Goal: Check status: Check status

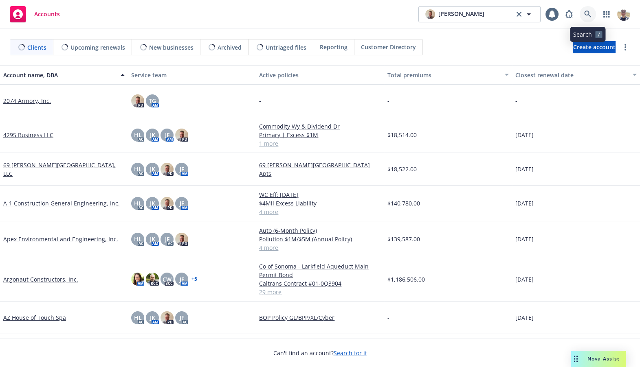
click at [584, 20] on link at bounding box center [587, 14] width 16 height 16
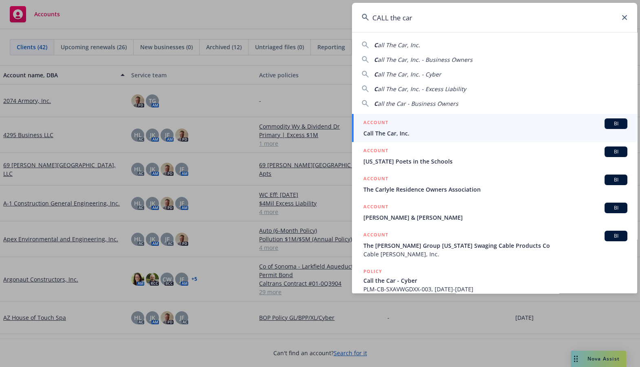
type input "CALL the car"
click at [446, 123] on div "ACCOUNT BI" at bounding box center [495, 123] width 264 height 11
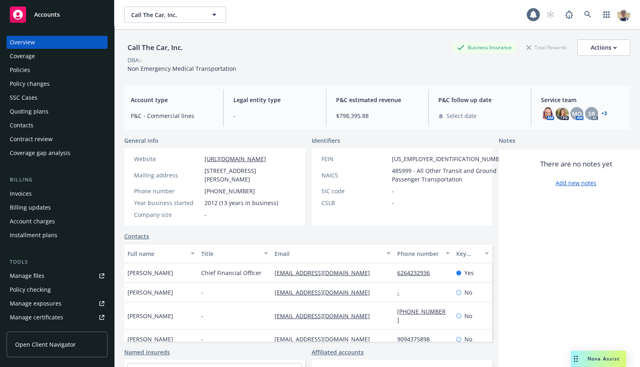
click at [52, 349] on link "Open Client Navigator" at bounding box center [57, 345] width 101 height 26
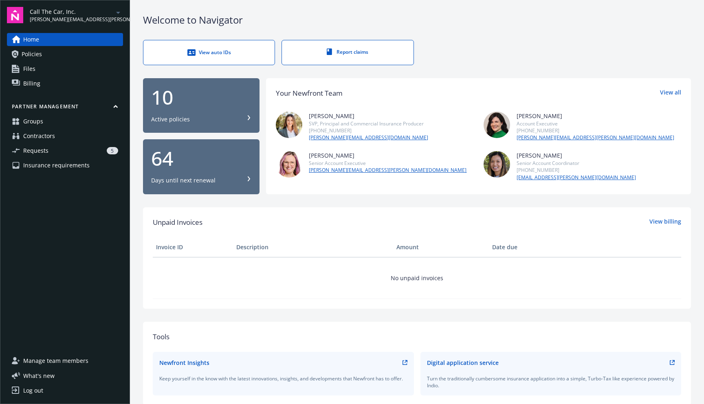
click at [57, 153] on div "5" at bounding box center [85, 150] width 66 height 7
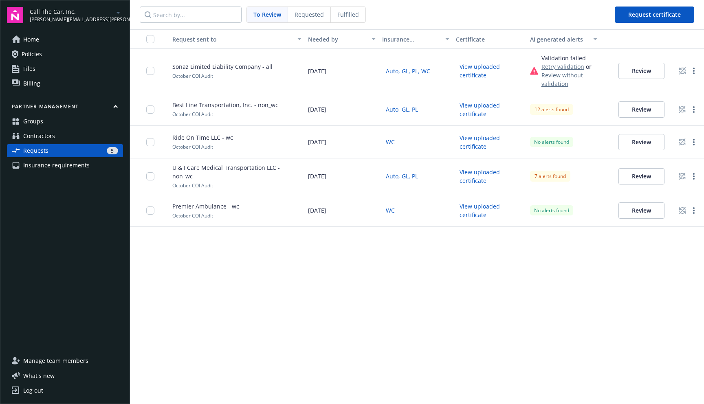
click at [313, 14] on span "Requested" at bounding box center [308, 14] width 29 height 9
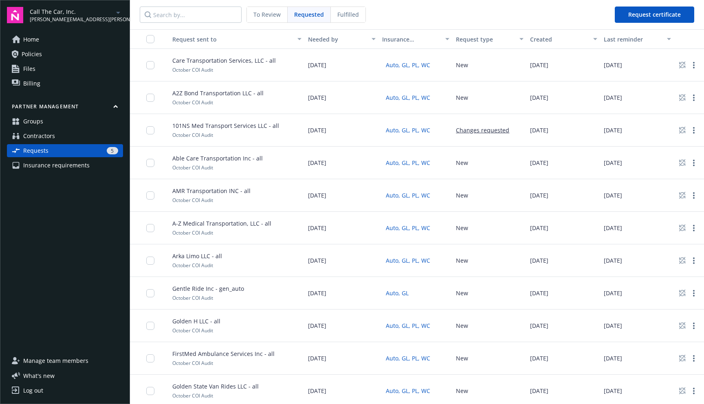
click at [351, 14] on span "Fulfilled" at bounding box center [348, 14] width 22 height 9
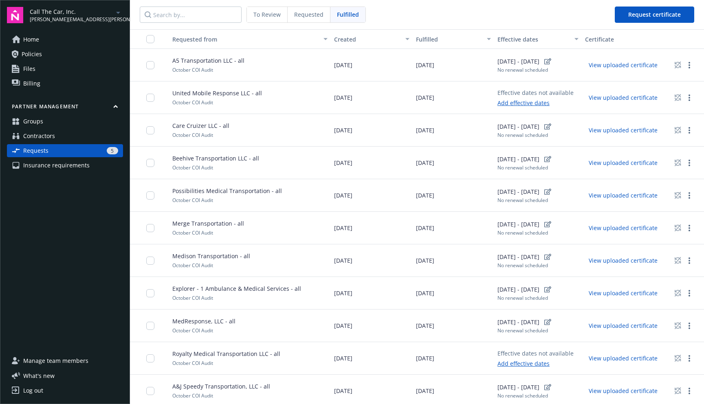
click at [41, 139] on span "Contractors" at bounding box center [39, 135] width 32 height 13
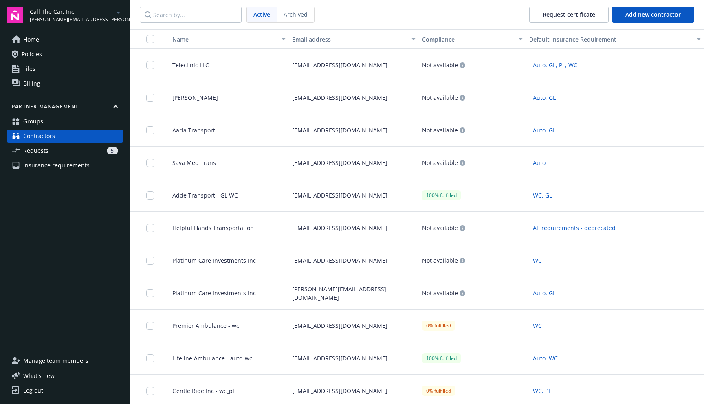
click at [41, 153] on span "Requests" at bounding box center [35, 150] width 25 height 13
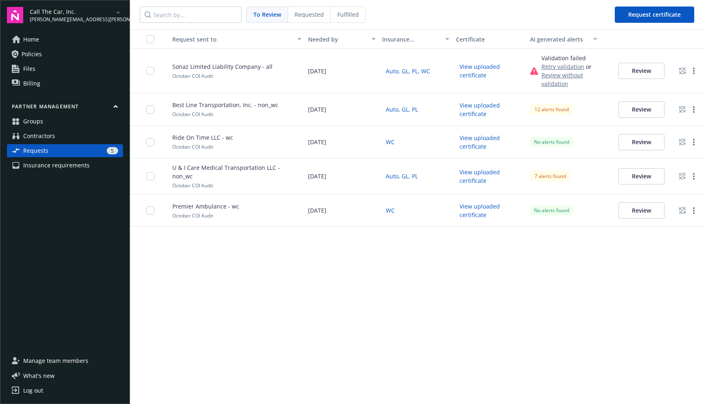
click at [66, 140] on link "Contractors" at bounding box center [65, 135] width 116 height 13
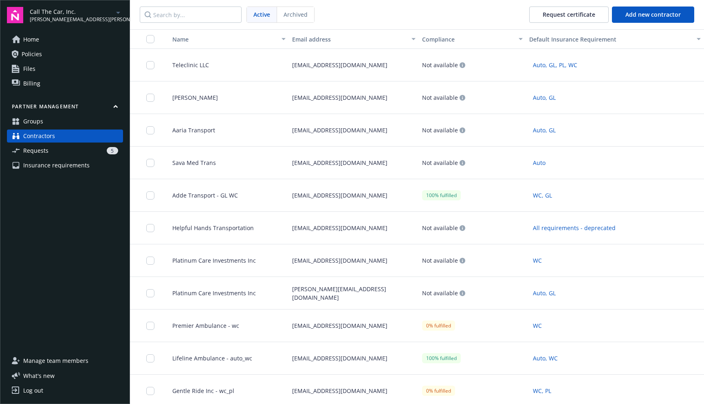
click at [61, 146] on link "Requests 5" at bounding box center [65, 150] width 116 height 13
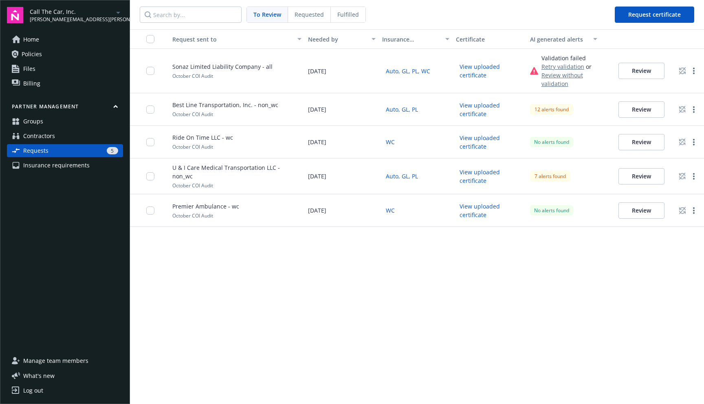
click at [305, 19] on div "Requested" at bounding box center [309, 14] width 43 height 15
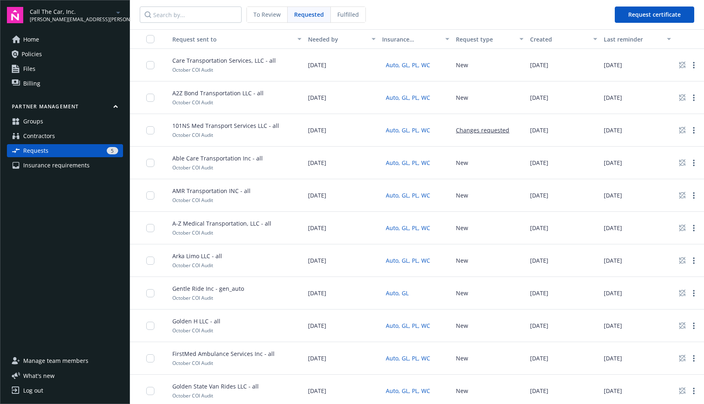
click at [352, 16] on span "Fulfilled" at bounding box center [348, 14] width 22 height 9
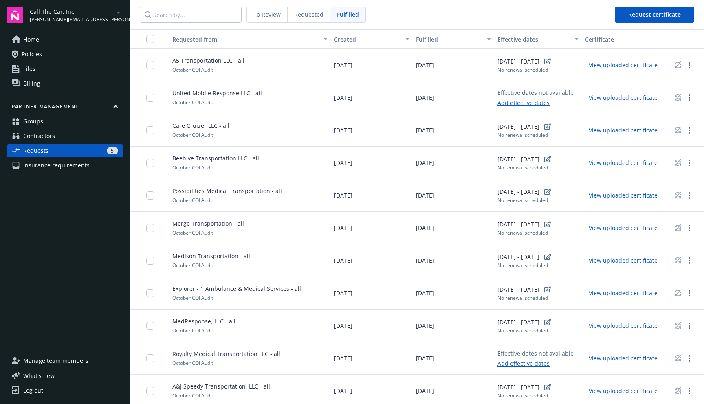
click at [271, 17] on span "To Review" at bounding box center [266, 14] width 27 height 9
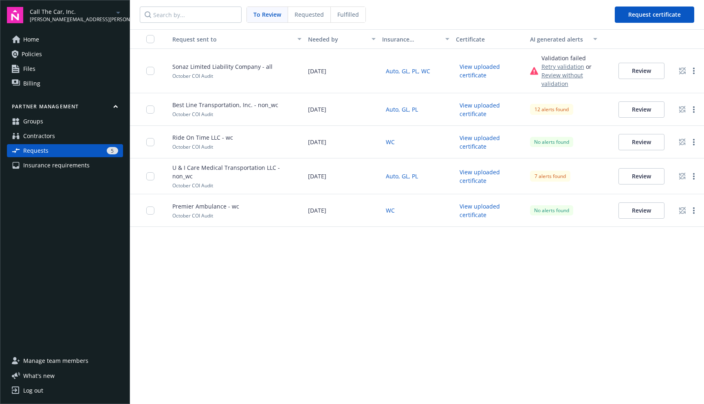
click at [298, 15] on span "Requested" at bounding box center [308, 14] width 29 height 9
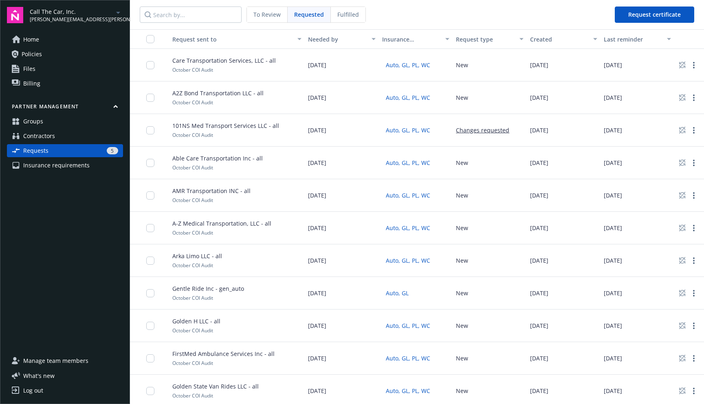
click at [338, 12] on span "Fulfilled" at bounding box center [348, 14] width 22 height 9
